Goal: Task Accomplishment & Management: Manage account settings

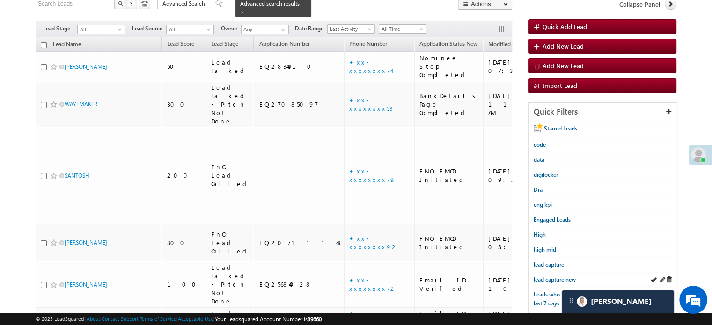
scroll to position [107, 0]
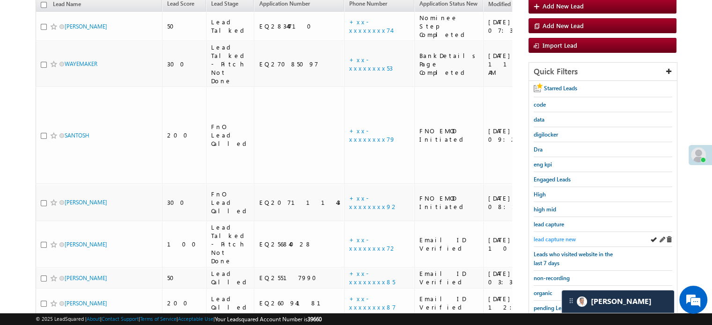
click at [556, 237] on span "lead capture new" at bounding box center [554, 239] width 42 height 7
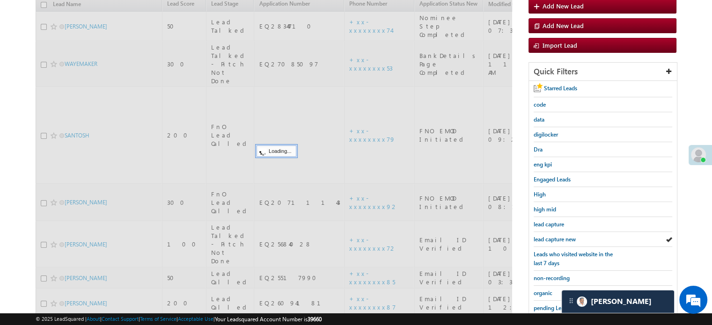
click at [556, 236] on span "lead capture new" at bounding box center [554, 239] width 42 height 7
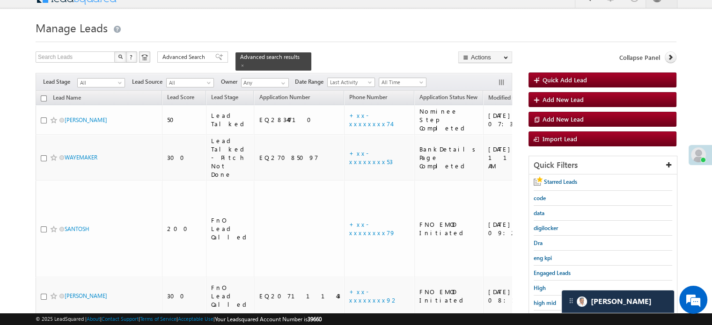
scroll to position [201, 0]
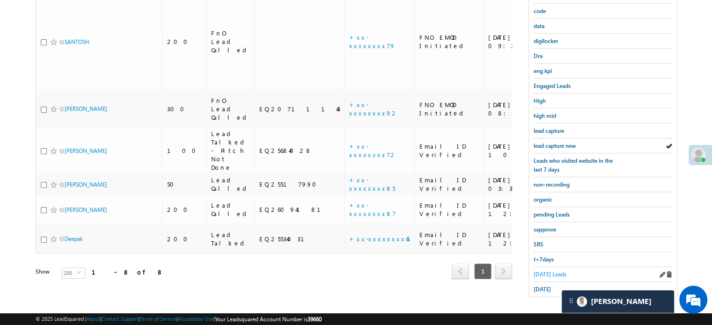
click at [535, 271] on span "Today's Leads" at bounding box center [549, 274] width 33 height 7
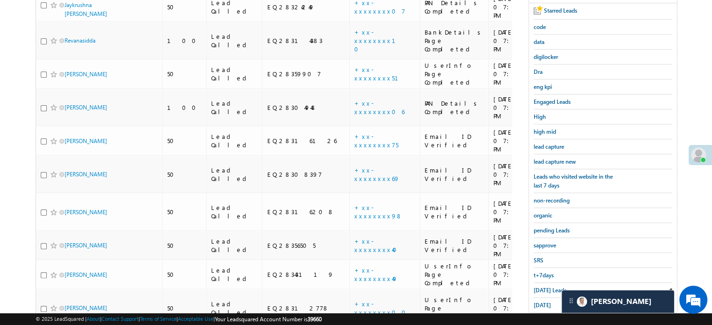
scroll to position [72, 0]
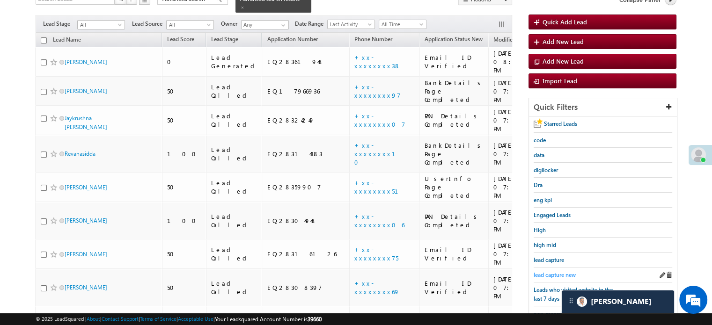
click at [561, 271] on span "lead capture new" at bounding box center [554, 274] width 42 height 7
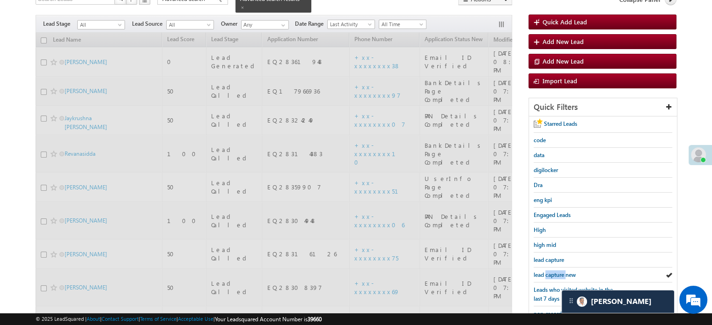
click at [561, 271] on span "lead capture new" at bounding box center [554, 274] width 42 height 7
